Goal: Information Seeking & Learning: Understand process/instructions

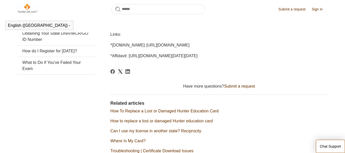
scroll to position [161, 0]
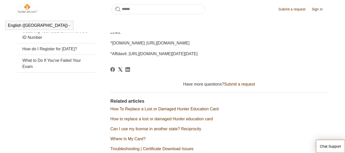
click at [110, 52] on div "Articles in this section [US_STATE] Replacement Card Affidavit My [DATE] vouche…" at bounding box center [172, 45] width 310 height 232
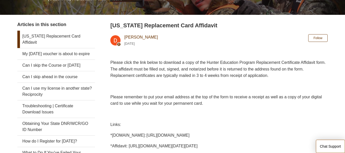
scroll to position [73, 0]
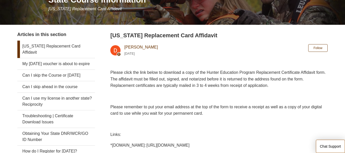
click at [36, 46] on link "Pennsylvania Replacement Card Affidavit" at bounding box center [56, 49] width 78 height 17
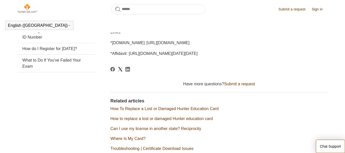
scroll to position [164, 0]
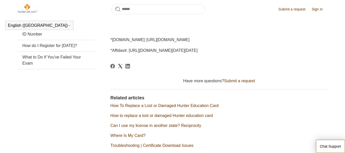
click at [240, 83] on link "Submit a request" at bounding box center [239, 81] width 31 height 4
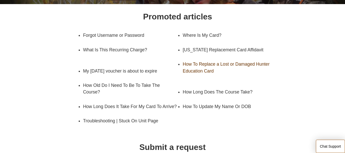
scroll to position [77, 0]
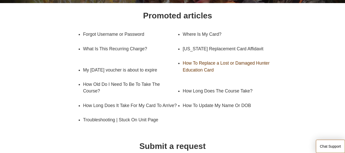
click at [211, 69] on link "How To Replace a Lost or Damaged Hunter Education Card" at bounding box center [229, 66] width 94 height 21
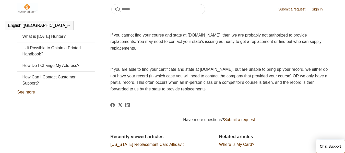
scroll to position [139, 0]
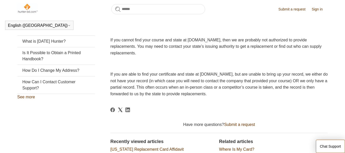
click at [25, 99] on link "See more" at bounding box center [26, 97] width 18 height 4
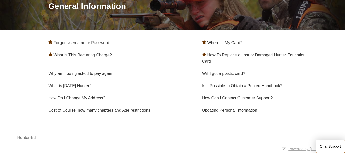
scroll to position [73, 0]
click at [223, 53] on link "How To Replace a Lost or Damaged Hunter Education Card" at bounding box center [253, 58] width 103 height 10
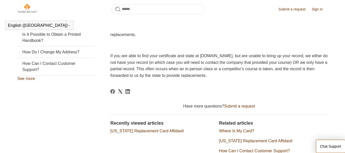
scroll to position [158, 0]
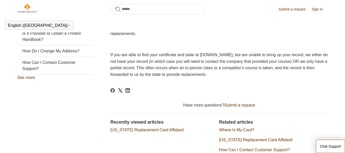
click at [27, 80] on link "See more" at bounding box center [26, 77] width 18 height 4
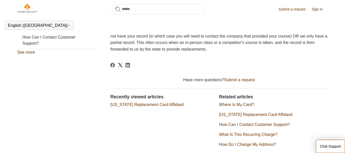
scroll to position [209, 0]
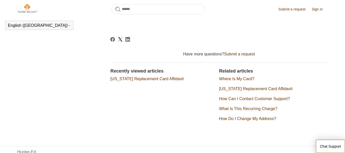
click at [254, 89] on link "[US_STATE] Replacement Card Affidavit" at bounding box center [255, 89] width 73 height 4
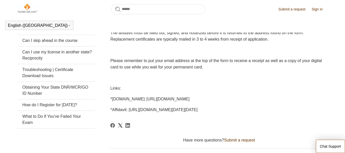
scroll to position [113, 0]
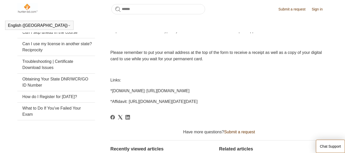
click at [115, 101] on span "*Affidavit: [URL][DOMAIN_NAME][DATE][DATE]" at bounding box center [153, 101] width 87 height 4
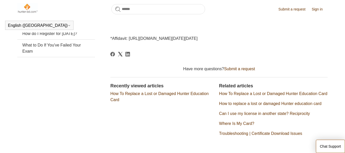
scroll to position [173, 0]
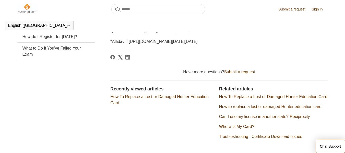
click at [235, 74] on link "Submit a request" at bounding box center [239, 72] width 31 height 4
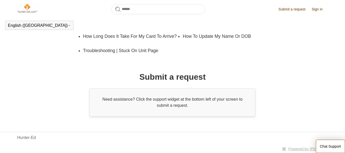
scroll to position [145, 0]
